Goal: Task Accomplishment & Management: Use online tool/utility

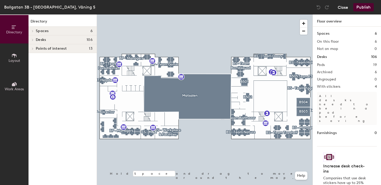
click at [340, 4] on button "Close" at bounding box center [343, 7] width 10 height 8
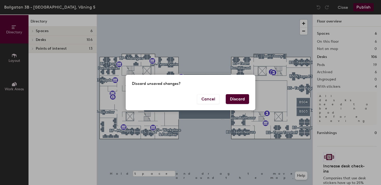
click at [245, 100] on button "Discard" at bounding box center [237, 99] width 23 height 10
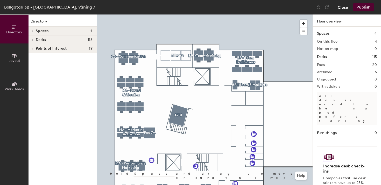
click at [346, 8] on button "Close" at bounding box center [343, 7] width 10 height 8
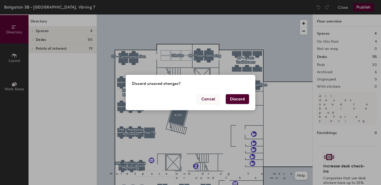
click at [210, 101] on button "Cancel" at bounding box center [208, 99] width 23 height 10
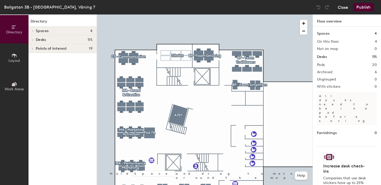
click at [340, 8] on button "Close" at bounding box center [343, 7] width 10 height 8
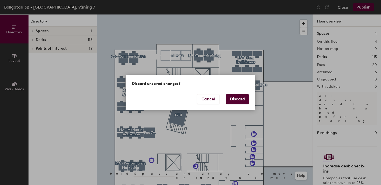
click at [242, 99] on button "Discard" at bounding box center [237, 99] width 23 height 10
